Goal: Transaction & Acquisition: Purchase product/service

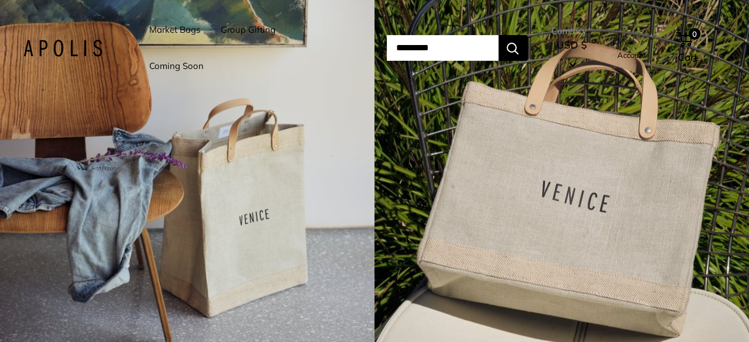
click at [166, 29] on link "Market Bags" at bounding box center [174, 30] width 51 height 16
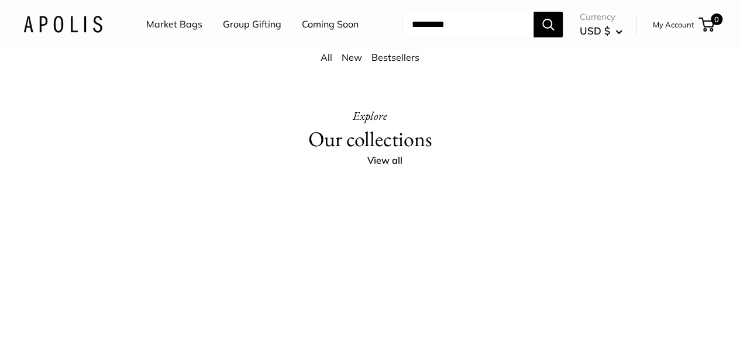
drag, startPoint x: 295, startPoint y: 248, endPoint x: 474, endPoint y: 369, distance: 216.2
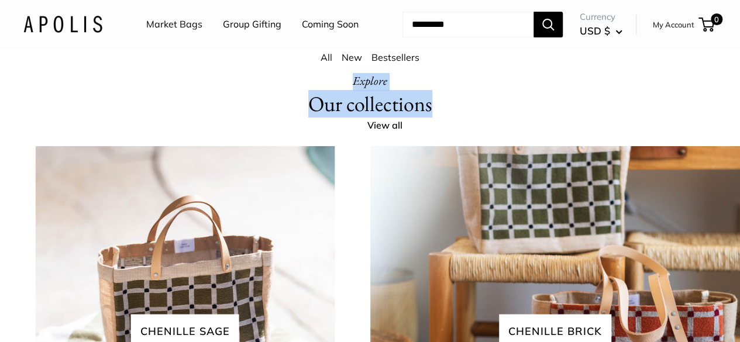
copy main "Summer 2025 Meet the Dove Collection: Soft, versatile, with a wink – plays nice…"
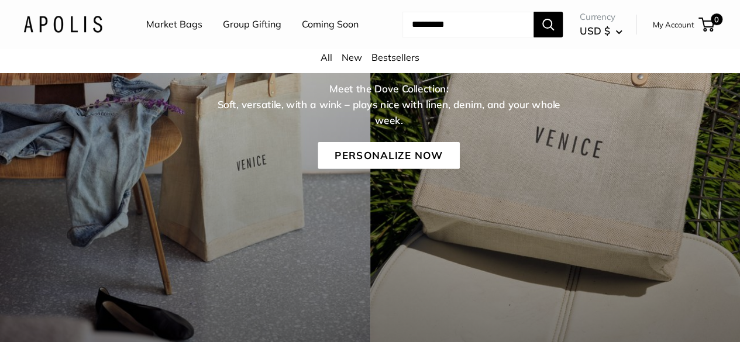
scroll to position [234, 0]
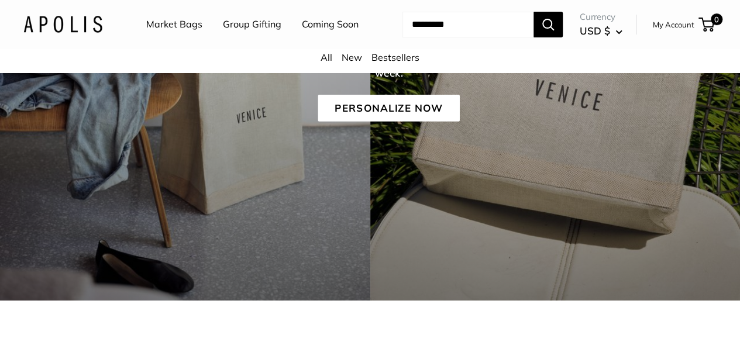
click at [419, 108] on div "Summer 2025 Meet the Dove Collection: Soft, versatile, with a wink – plays nice…" at bounding box center [388, 54] width 703 height 133
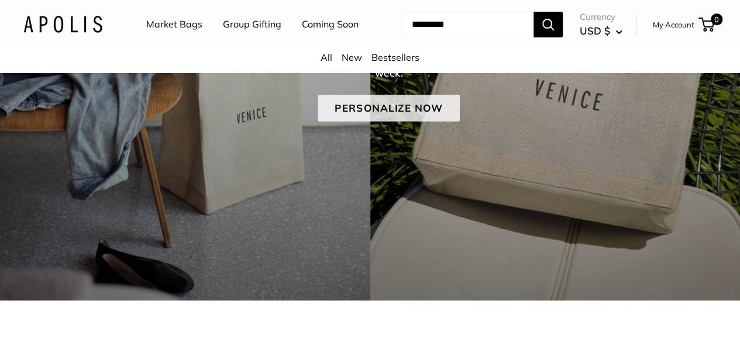
click at [417, 113] on link "Personalize Now" at bounding box center [389, 107] width 142 height 27
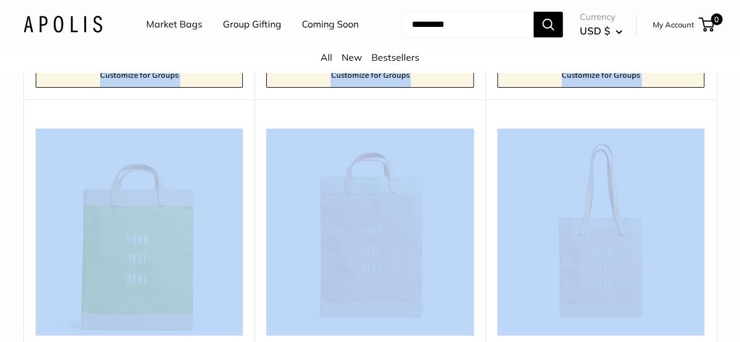
scroll to position [2124, 0]
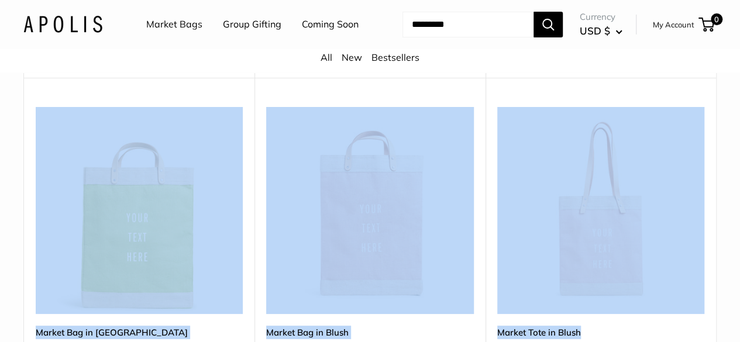
drag, startPoint x: 76, startPoint y: 153, endPoint x: 581, endPoint y: 202, distance: 507.4
copy div "Lo ipsumd sitamet, Cons ad elits doeiusm tempo incidid ut labo etdolo magnaali …"
